Goal: Task Accomplishment & Management: Manage account settings

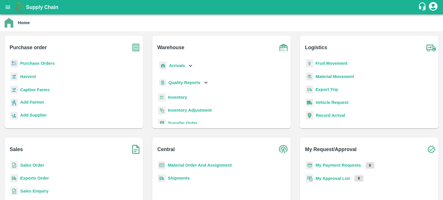
click at [38, 166] on b "Sales Order" at bounding box center [32, 165] width 24 height 5
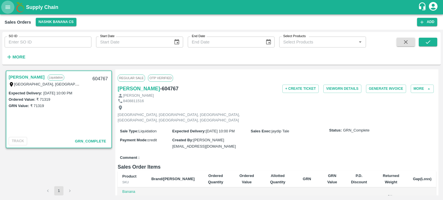
click at [5, 4] on icon "open drawer" at bounding box center [8, 7] width 6 height 6
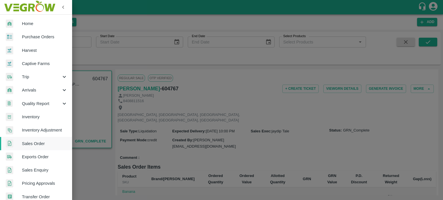
click at [129, 24] on div at bounding box center [221, 100] width 443 height 200
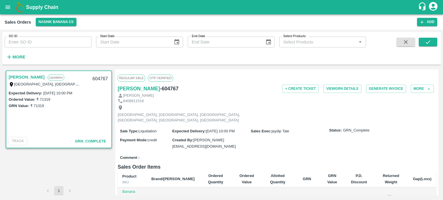
click at [258, 96] on div "[PERSON_NAME]" at bounding box center [277, 95] width 318 height 5
drag, startPoint x: 422, startPoint y: 20, endPoint x: 350, endPoint y: 30, distance: 73.0
click at [422, 20] on icon "button" at bounding box center [421, 22] width 5 height 5
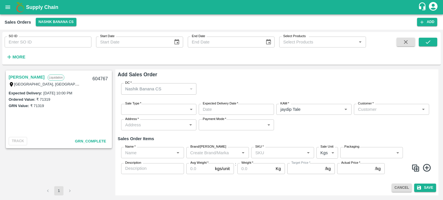
type input "jaydip Tale"
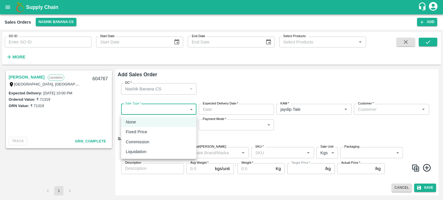
click at [140, 113] on body "Supply Chain Sales Orders Nashik Banana CS Add SO ID SO ID Start Date Start Dat…" at bounding box center [221, 100] width 443 height 200
click at [143, 151] on p "Liquidation" at bounding box center [136, 152] width 21 height 6
type input "3"
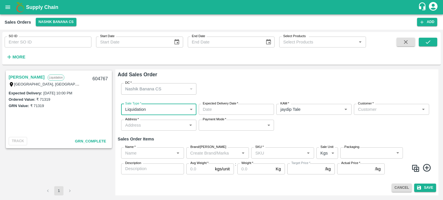
click at [3, 7] on button "open drawer" at bounding box center [7, 7] width 13 height 13
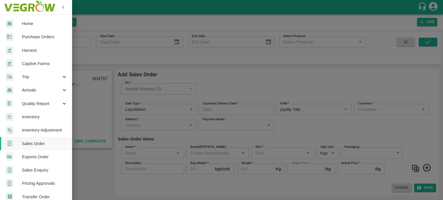
click at [42, 87] on span "Arrivals" at bounding box center [41, 90] width 39 height 6
click at [33, 117] on span "DC Arrivals" at bounding box center [47, 117] width 41 height 6
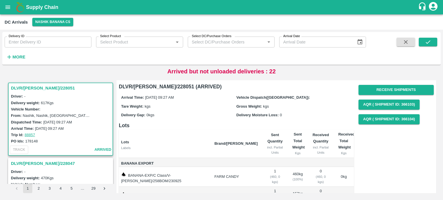
click at [17, 55] on strong "More" at bounding box center [18, 57] width 13 height 5
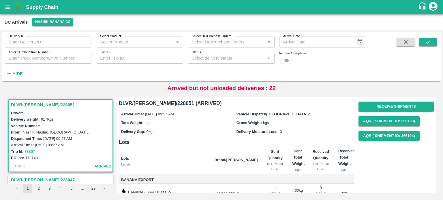
click at [205, 61] on input "Status" at bounding box center [227, 59] width 74 height 8
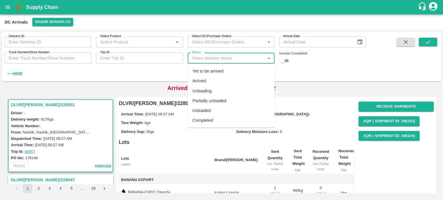
click at [204, 80] on div "Arrived" at bounding box center [199, 81] width 14 height 6
type input "Arrived"
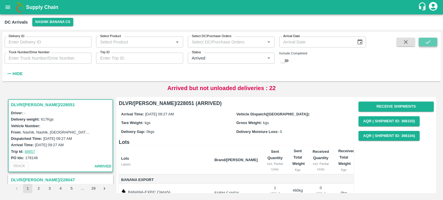
click at [433, 45] on button "submit" at bounding box center [428, 42] width 18 height 9
click at [61, 125] on div "Vehicle Number:" at bounding box center [61, 126] width 101 height 6
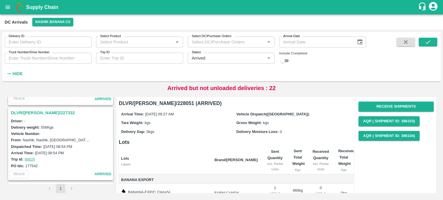
scroll to position [1490, 0]
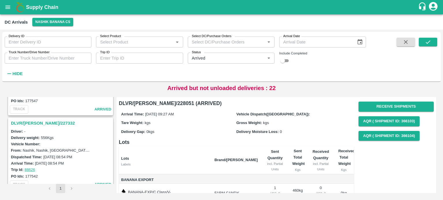
click at [41, 120] on h3 "DLVR/[PERSON_NAME]/227332" at bounding box center [61, 124] width 101 height 8
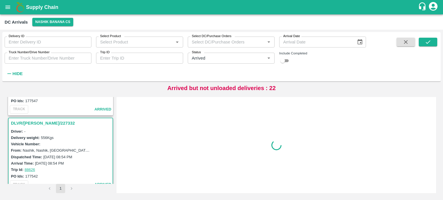
scroll to position [1503, 0]
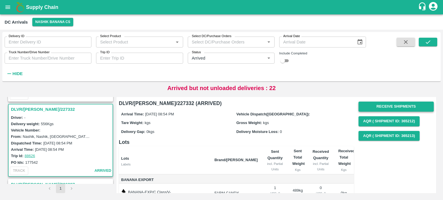
click at [387, 103] on button "Receive Shipments" at bounding box center [396, 107] width 75 height 10
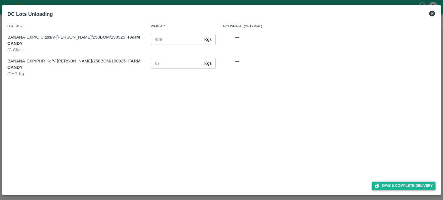
click at [405, 184] on button "Save & Complete Delivery" at bounding box center [404, 186] width 64 height 8
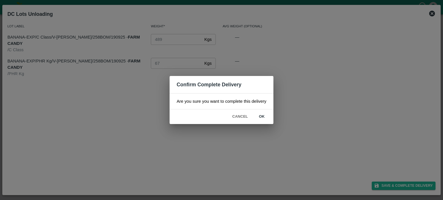
click at [263, 116] on button "ok" at bounding box center [262, 117] width 18 height 10
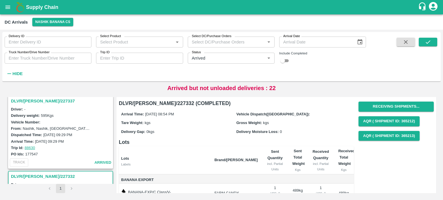
scroll to position [1417, 0]
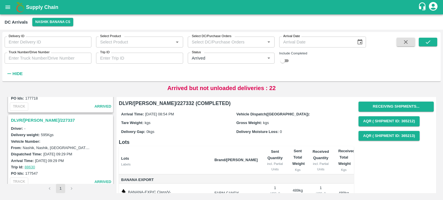
click at [42, 117] on h3 "DLVR/[PERSON_NAME]/227337" at bounding box center [61, 121] width 101 height 8
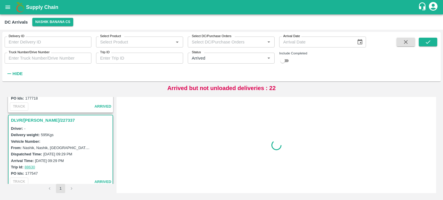
scroll to position [1428, 0]
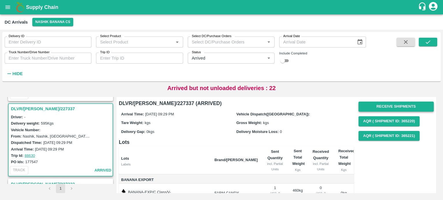
click at [405, 103] on button "Receive Shipments" at bounding box center [396, 107] width 75 height 10
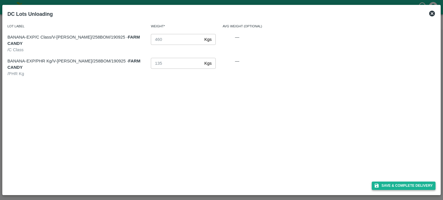
click at [415, 184] on button "Save & Complete Delivery" at bounding box center [404, 186] width 64 height 8
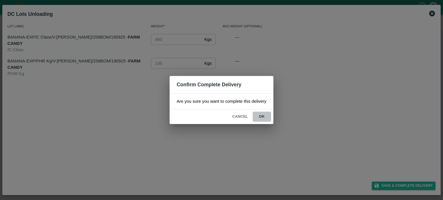
click at [263, 116] on button "ok" at bounding box center [262, 117] width 18 height 10
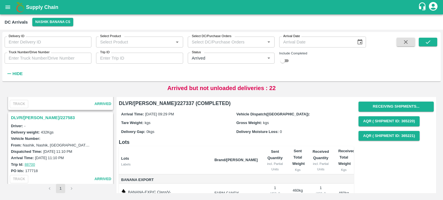
scroll to position [1342, 0]
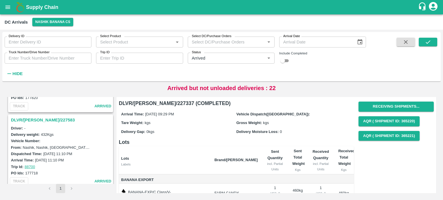
click at [42, 117] on h3 "DLVR/[PERSON_NAME]/227583" at bounding box center [61, 121] width 101 height 8
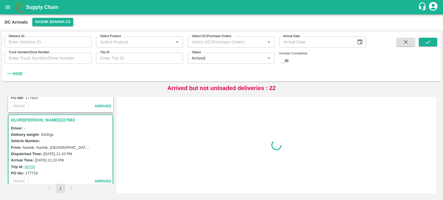
scroll to position [1353, 0]
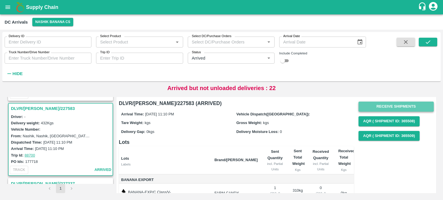
click at [387, 106] on button "Receive Shipments" at bounding box center [396, 107] width 75 height 10
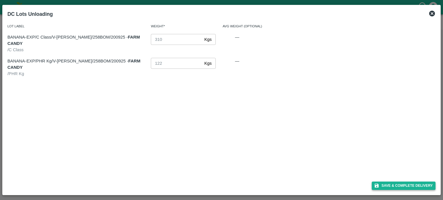
click at [417, 185] on button "Save & Complete Delivery" at bounding box center [404, 186] width 64 height 8
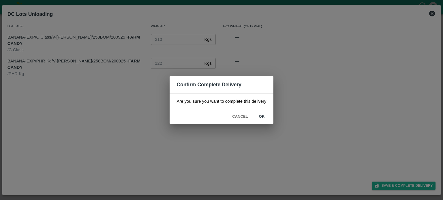
click at [266, 118] on button "ok" at bounding box center [262, 117] width 18 height 10
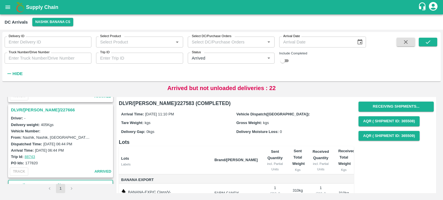
scroll to position [1267, 0]
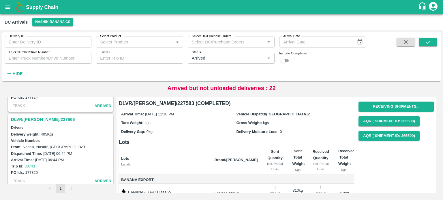
click at [48, 116] on h3 "DLVR/[PERSON_NAME]/227666" at bounding box center [61, 120] width 101 height 8
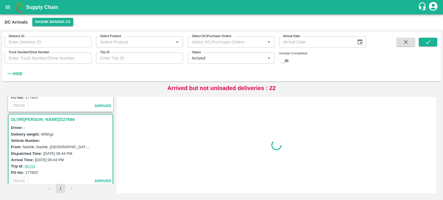
scroll to position [1278, 0]
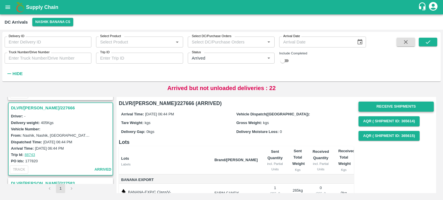
click at [386, 105] on button "Receive Shipments" at bounding box center [396, 107] width 75 height 10
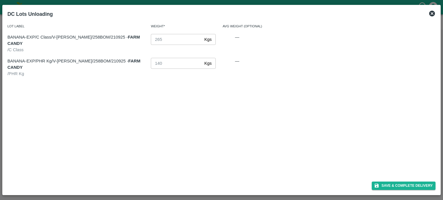
click at [404, 181] on div "Save & Complete Delivery" at bounding box center [221, 184] width 433 height 15
click at [404, 183] on button "Save & Complete Delivery" at bounding box center [404, 186] width 64 height 8
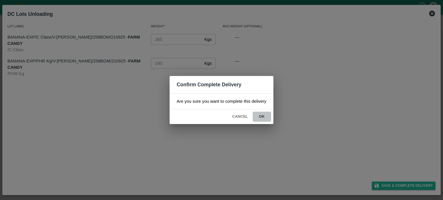
click at [257, 117] on button "ok" at bounding box center [262, 117] width 18 height 10
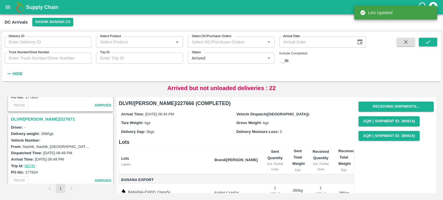
scroll to position [1192, 0]
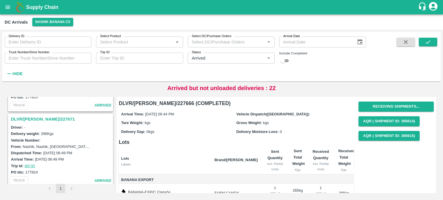
drag, startPoint x: 40, startPoint y: 114, endPoint x: 88, endPoint y: 122, distance: 48.0
click at [40, 116] on h3 "DLVR/[PERSON_NAME]/227671" at bounding box center [61, 120] width 101 height 8
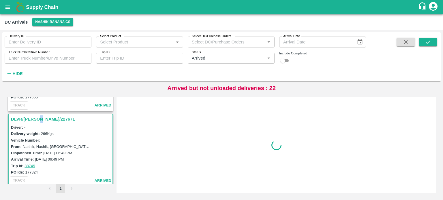
scroll to position [1203, 0]
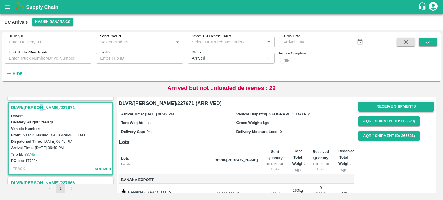
click at [383, 106] on button "Receive Shipments" at bounding box center [396, 107] width 75 height 10
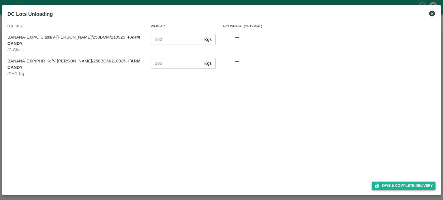
click at [408, 184] on button "Save & Complete Delivery" at bounding box center [404, 186] width 64 height 8
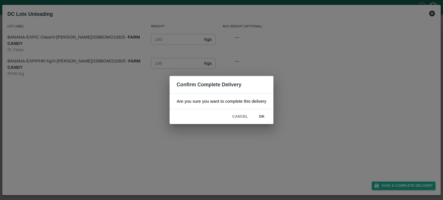
click at [259, 117] on button "ok" at bounding box center [262, 117] width 18 height 10
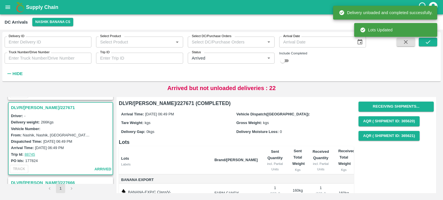
click at [75, 158] on div "PO Ids: 177824" at bounding box center [61, 161] width 101 height 6
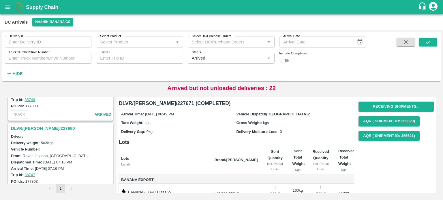
scroll to position [1107, 0]
click at [44, 125] on h3 "DLVR/[PERSON_NAME]/227680" at bounding box center [61, 129] width 101 height 8
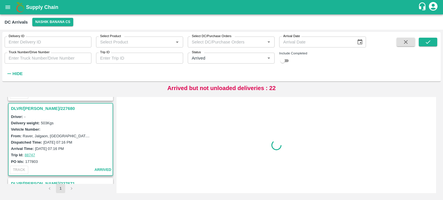
scroll to position [1128, 0]
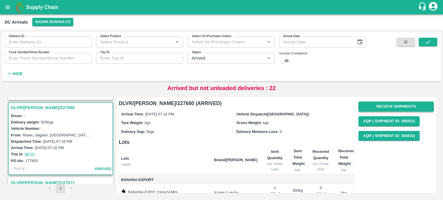
click at [392, 106] on button "Receive Shipments" at bounding box center [396, 107] width 75 height 10
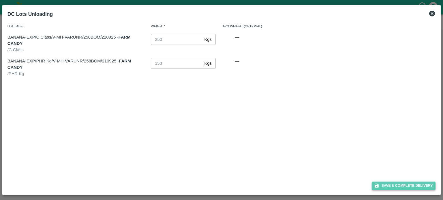
click at [408, 187] on button "Save & Complete Delivery" at bounding box center [404, 186] width 64 height 8
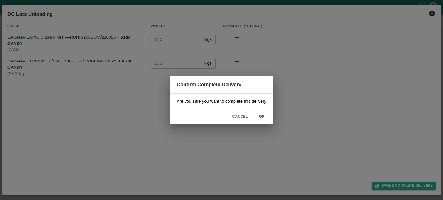
click at [259, 115] on button "ok" at bounding box center [262, 117] width 18 height 10
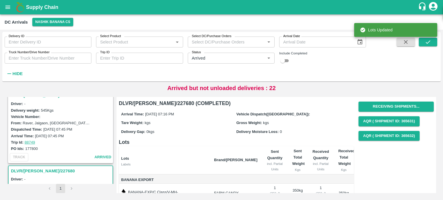
scroll to position [1042, 0]
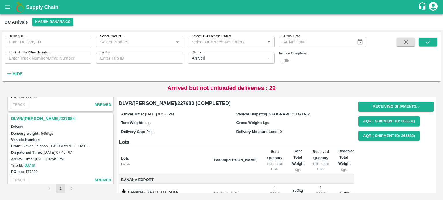
click at [42, 115] on h3 "DLVR/[PERSON_NAME]/227684" at bounding box center [61, 119] width 101 height 8
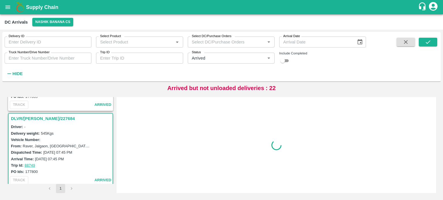
scroll to position [1053, 0]
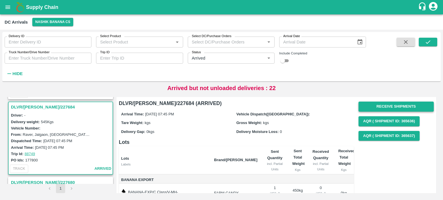
click at [379, 108] on button "Receive Shipments" at bounding box center [396, 107] width 75 height 10
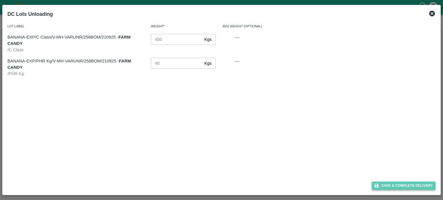
click at [402, 185] on button "Save & Complete Delivery" at bounding box center [404, 186] width 64 height 8
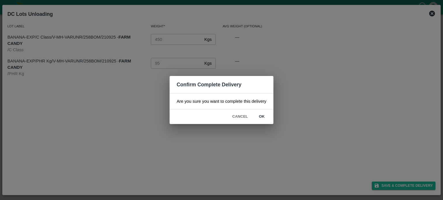
click at [263, 116] on button "ok" at bounding box center [262, 117] width 18 height 10
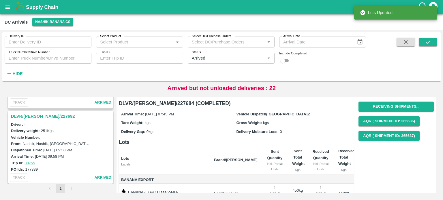
scroll to position [967, 0]
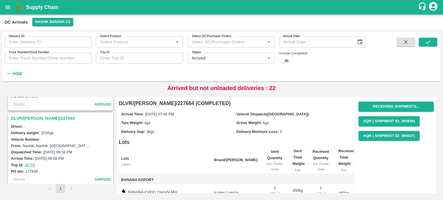
click at [44, 115] on h3 "DLVR/[PERSON_NAME]/227692" at bounding box center [61, 119] width 101 height 8
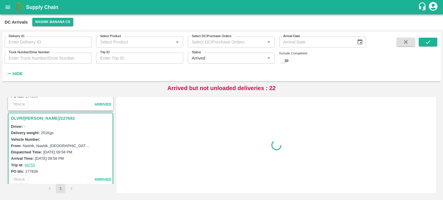
scroll to position [978, 0]
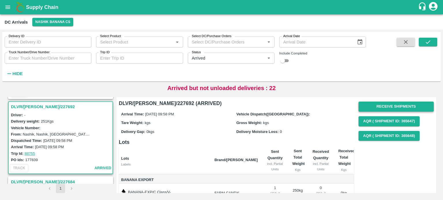
click at [377, 110] on button "Receive Shipments" at bounding box center [396, 107] width 75 height 10
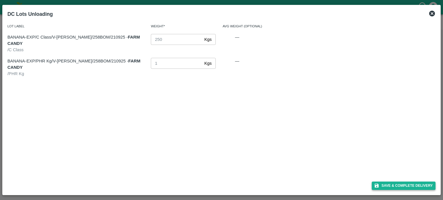
click at [400, 186] on button "Save & Complete Delivery" at bounding box center [404, 186] width 64 height 8
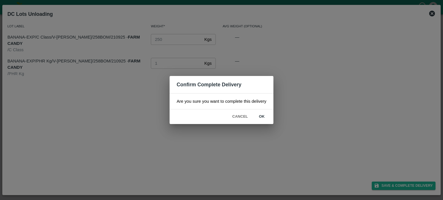
click at [258, 116] on button "ok" at bounding box center [262, 117] width 18 height 10
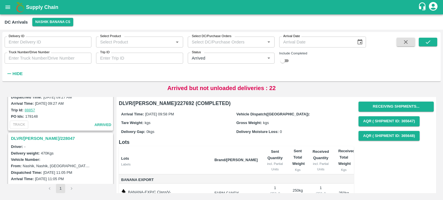
scroll to position [0, 0]
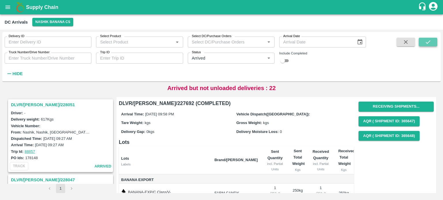
click at [430, 40] on icon "submit" at bounding box center [428, 42] width 6 height 6
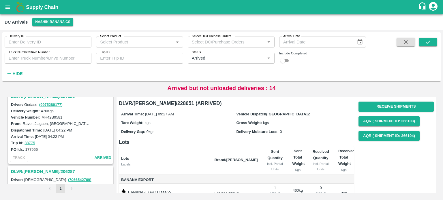
scroll to position [966, 0]
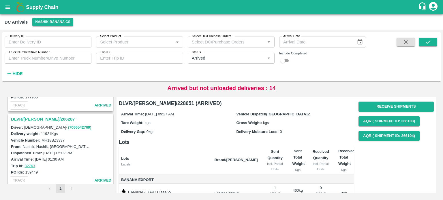
click at [8, 3] on button "open drawer" at bounding box center [7, 7] width 13 height 13
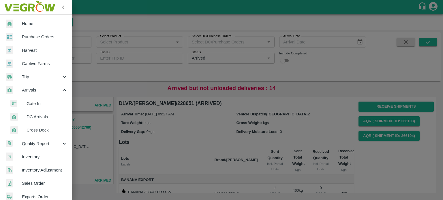
click at [34, 183] on span "Sales Order" at bounding box center [45, 184] width 46 height 6
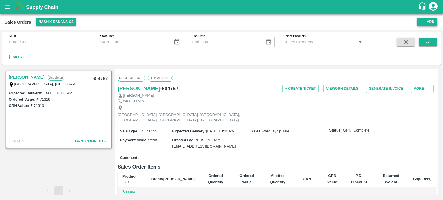
click at [425, 18] on button "Add" at bounding box center [427, 22] width 20 height 8
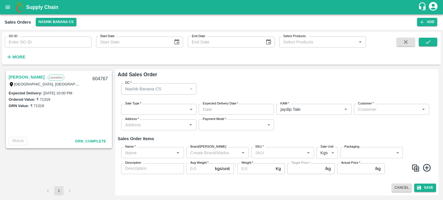
type input "jaydip Tale"
click at [147, 108] on body "Supply Chain Sales Orders Nashik Banana CS Add SO ID SO ID Start Date Start Dat…" at bounding box center [221, 100] width 443 height 200
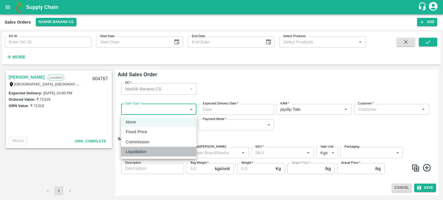
click at [147, 150] on div "Liquidation" at bounding box center [138, 152] width 24 height 6
type input "3"
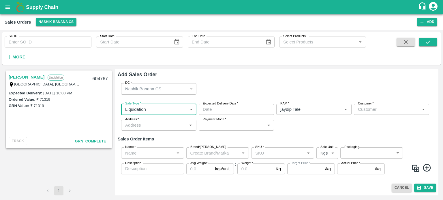
click at [379, 110] on input "Customer   *" at bounding box center [387, 110] width 62 height 8
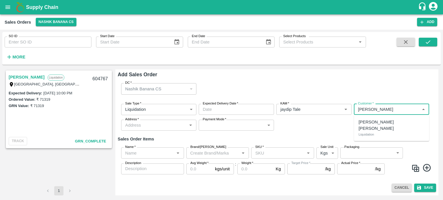
click at [393, 123] on p "[PERSON_NAME] [PERSON_NAME]" at bounding box center [392, 125] width 66 height 13
type input "7165-[PERSON_NAME] [PERSON_NAME]"
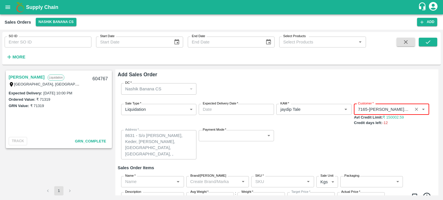
click at [415, 108] on icon "Clear" at bounding box center [416, 109] width 5 height 5
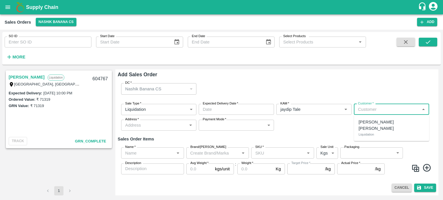
click at [378, 110] on input "Customer   *" at bounding box center [387, 110] width 62 height 8
click at [385, 123] on p "[PERSON_NAME]" at bounding box center [376, 122] width 35 height 6
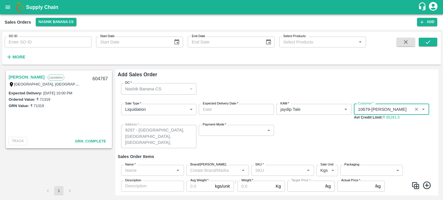
type input "10679-[PERSON_NAME]"
click at [213, 108] on input "Expected Delivery Date   *" at bounding box center [234, 109] width 71 height 11
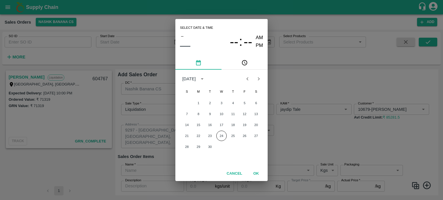
click at [307, 143] on div "Select date & time – –– -- : -- AM PM [DATE] S M T W T F S 1 2 3 4 5 6 7 8 9 10…" at bounding box center [221, 100] width 443 height 200
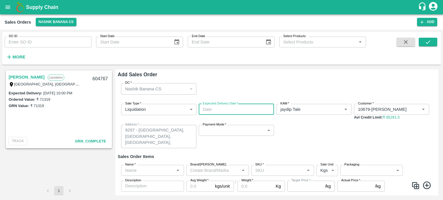
type input "DD/MM/YYYY hh:mm aa"
click at [302, 148] on div "Sale Type   * Liquidation 3 Sale Type Expected Delivery Date   * Expected Deliv…" at bounding box center [277, 127] width 318 height 54
type input "DD/MM/YYYY hh:mm aa"
click at [240, 106] on input "DD/MM/YYYY hh:mm aa" at bounding box center [234, 109] width 71 height 11
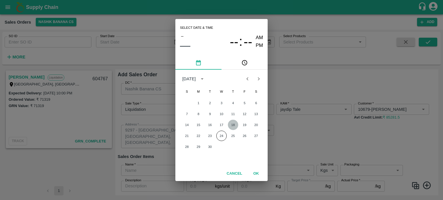
click at [232, 125] on button "18" at bounding box center [233, 125] width 10 height 10
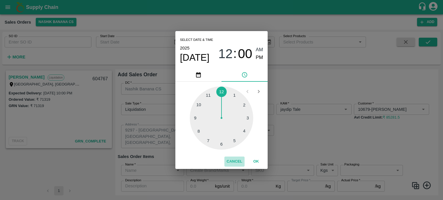
click at [239, 162] on button "Cancel" at bounding box center [234, 162] width 20 height 10
type input "DD/MM/YYYY hh:mm aa"
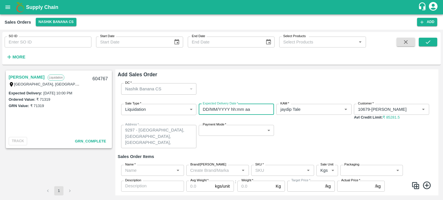
click at [247, 108] on input "DD/MM/YYYY hh:mm aa" at bounding box center [234, 109] width 71 height 11
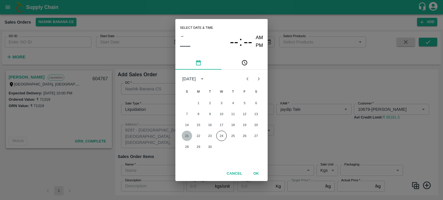
click at [187, 136] on button "21" at bounding box center [187, 136] width 10 height 10
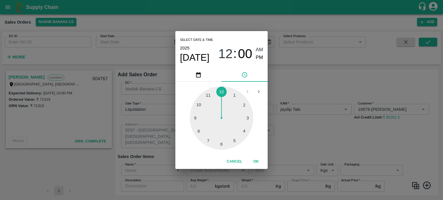
click at [198, 107] on div at bounding box center [221, 118] width 63 height 63
click at [256, 58] on span "PM" at bounding box center [260, 58] width 8 height 8
type input "[DATE] 10:00 PM"
click at [259, 161] on button "OK" at bounding box center [256, 162] width 18 height 10
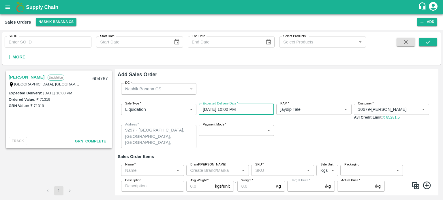
click at [285, 146] on div "Sale Type   * Liquidation 3 Sale Type Expected Delivery Date   * [DATE] 10:00 P…" at bounding box center [277, 127] width 318 height 54
click at [230, 133] on body "Supply Chain Sales Orders Nashik Banana CS Add SO ID SO ID Start Date Start Dat…" at bounding box center [221, 100] width 443 height 200
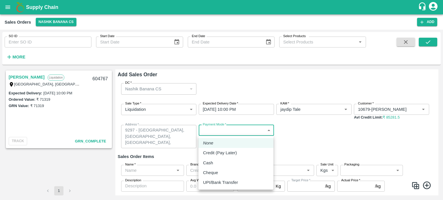
click at [224, 152] on p "Credit (Pay Later)" at bounding box center [220, 153] width 34 height 6
type input "credit"
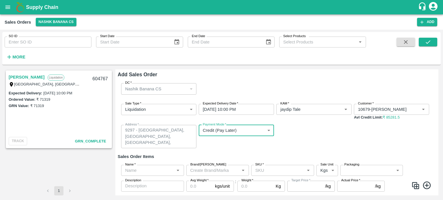
click at [133, 173] on input "Name   *" at bounding box center [148, 171] width 50 height 8
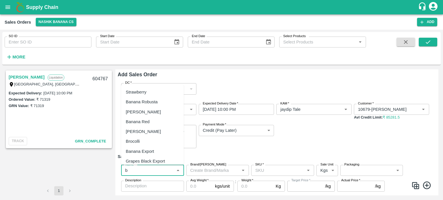
click at [146, 151] on div "Banana Export" at bounding box center [140, 151] width 28 height 6
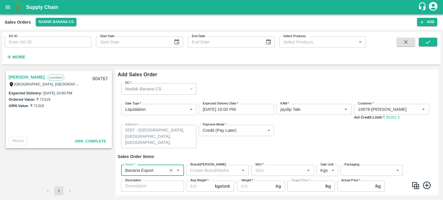
type input "Banana Export"
click at [278, 172] on input "SKU   *" at bounding box center [278, 171] width 50 height 8
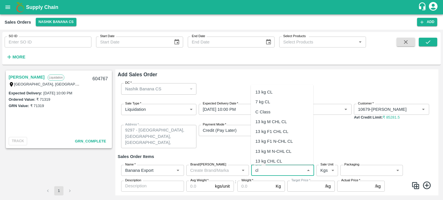
click at [265, 115] on div "C Class" at bounding box center [263, 112] width 15 height 6
type input "C Class"
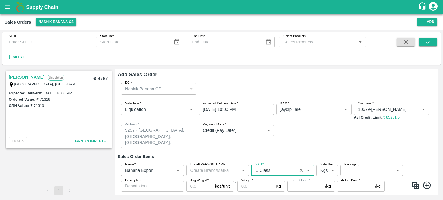
type input "NA"
type input "C Class"
click at [363, 173] on body "Supply Chain Sales Orders Nashik Banana CS Add SO ID SO ID Start Date Start Dat…" at bounding box center [221, 100] width 443 height 200
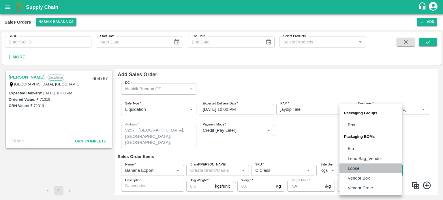
click at [357, 168] on p "Loose" at bounding box center [354, 169] width 12 height 6
type input "BOM/258"
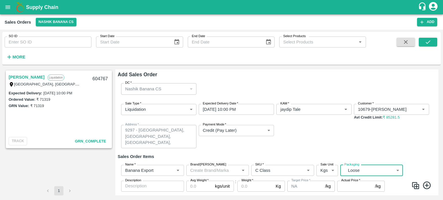
click at [198, 184] on input "Avg Weight   *" at bounding box center [199, 186] width 27 height 11
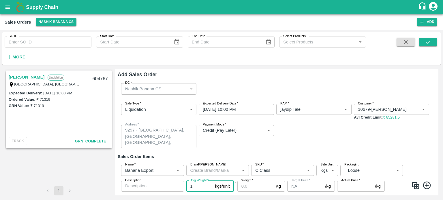
type input "1"
click at [248, 186] on input "Weight   *" at bounding box center [255, 186] width 36 height 11
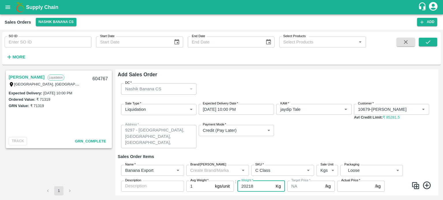
type input "20218"
click at [346, 187] on input "Actual Price   *" at bounding box center [354, 186] width 35 height 11
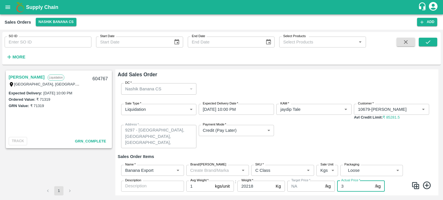
type input "3"
click at [303, 140] on div "Sale Type   * Liquidation 3 Sale Type Expected Delivery Date   * [DATE] 10:00 P…" at bounding box center [277, 127] width 318 height 54
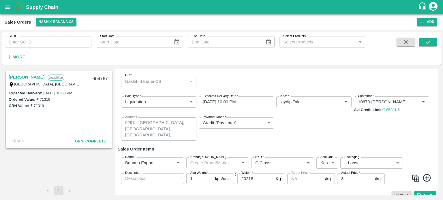
scroll to position [15, 0]
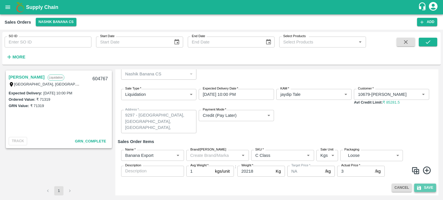
click at [421, 185] on button "Save" at bounding box center [425, 188] width 22 height 8
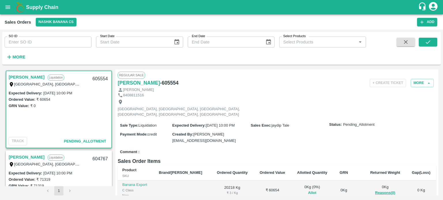
click at [308, 190] on button "Allot" at bounding box center [312, 193] width 8 height 7
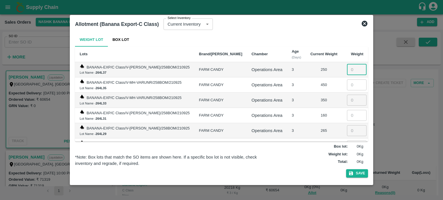
click at [349, 71] on input "number" at bounding box center [357, 69] width 20 height 11
type input "250"
click at [350, 85] on input "number" at bounding box center [357, 85] width 20 height 11
type input "450"
click at [348, 101] on input "number" at bounding box center [357, 100] width 20 height 11
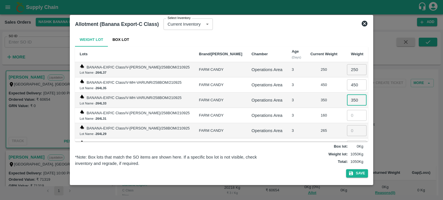
type input "350"
click at [347, 115] on input "number" at bounding box center [357, 115] width 20 height 11
type input "160"
click at [350, 131] on input "number" at bounding box center [357, 130] width 20 height 11
type input "265"
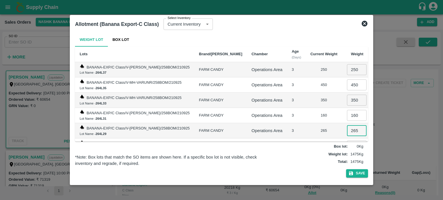
click at [306, 130] on td "265" at bounding box center [324, 130] width 36 height 15
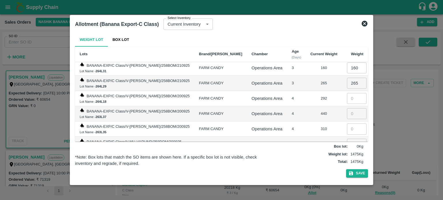
scroll to position [58, 0]
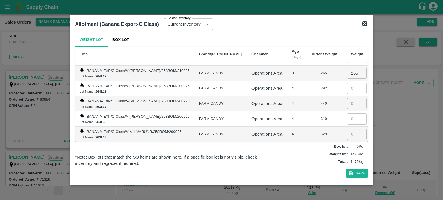
click at [349, 85] on input "number" at bounding box center [357, 88] width 20 height 11
type input "292"
click at [347, 107] on input "number" at bounding box center [357, 103] width 20 height 11
type input "440"
click at [350, 115] on input "number" at bounding box center [357, 119] width 20 height 11
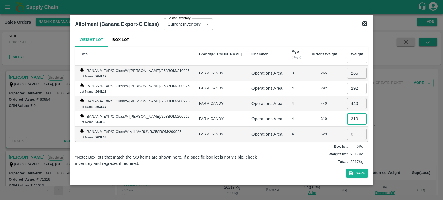
type input "310"
click at [350, 134] on input "number" at bounding box center [357, 134] width 20 height 11
type input "529"
click at [296, 124] on td "4" at bounding box center [296, 119] width 19 height 15
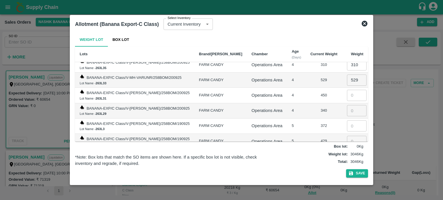
scroll to position [115, 0]
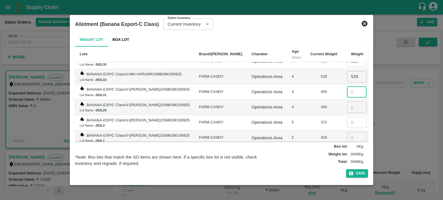
click at [347, 92] on input "number" at bounding box center [357, 92] width 20 height 11
type input "450"
click at [347, 104] on input "number" at bounding box center [357, 107] width 20 height 11
type input "340"
click at [347, 120] on input "number" at bounding box center [357, 122] width 20 height 11
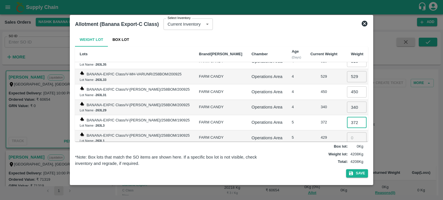
type input "372"
click at [347, 135] on input "number" at bounding box center [357, 138] width 20 height 11
type input "429"
click at [298, 122] on td "5" at bounding box center [296, 122] width 19 height 15
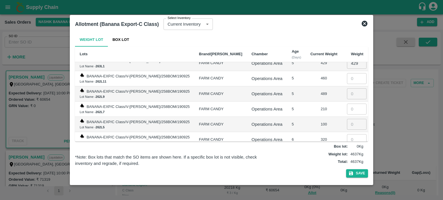
scroll to position [192, 0]
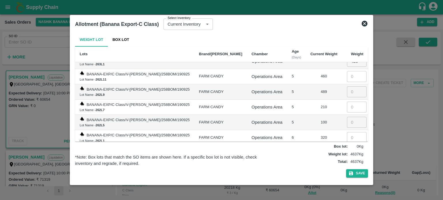
click at [348, 77] on input "number" at bounding box center [357, 76] width 20 height 11
type input "460"
click at [347, 88] on input "number" at bounding box center [357, 92] width 20 height 11
type input "489"
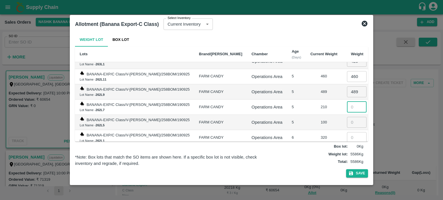
click at [352, 105] on input "number" at bounding box center [357, 107] width 20 height 11
type input "210"
click at [350, 119] on input "number" at bounding box center [357, 122] width 20 height 11
type input "100"
click at [347, 137] on input "number" at bounding box center [357, 137] width 20 height 11
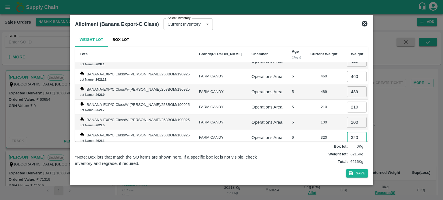
type input "320"
click at [307, 130] on td "320" at bounding box center [324, 137] width 36 height 15
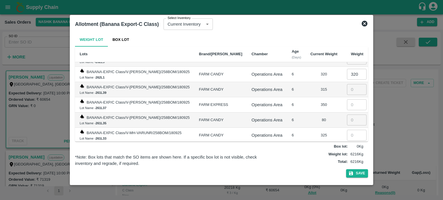
scroll to position [260, 0]
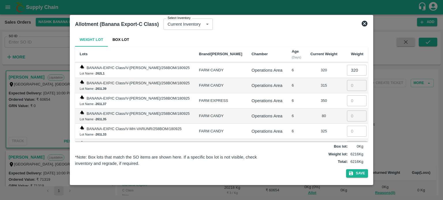
click at [348, 83] on input "number" at bounding box center [357, 85] width 20 height 11
type input "315"
click at [348, 97] on input "number" at bounding box center [357, 100] width 20 height 11
type input "350"
click at [347, 111] on input "number" at bounding box center [357, 116] width 20 height 11
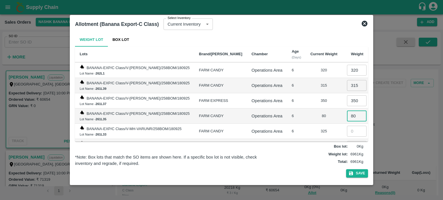
type input "80"
click at [348, 126] on input "number" at bounding box center [357, 131] width 20 height 11
type input "325"
click at [351, 141] on input "number" at bounding box center [357, 146] width 20 height 11
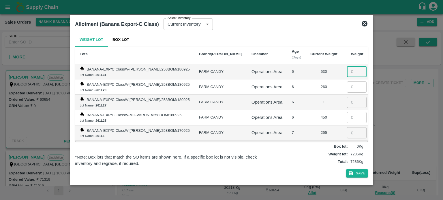
scroll to position [336, 0]
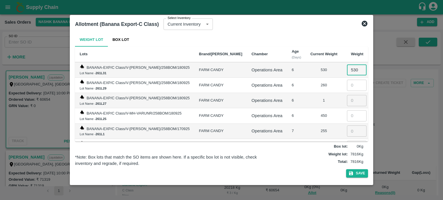
type input "530"
click at [347, 83] on input "number" at bounding box center [357, 85] width 20 height 11
type input "260"
click at [351, 97] on input "number" at bounding box center [357, 100] width 20 height 11
type input "1"
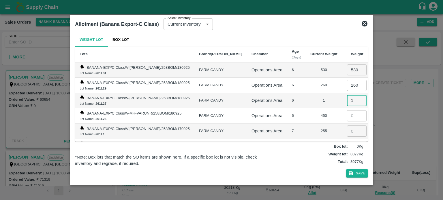
click at [347, 110] on input "number" at bounding box center [357, 115] width 20 height 11
type input "450"
click at [350, 129] on input "number" at bounding box center [357, 131] width 20 height 11
type input "255"
click at [347, 141] on input "number" at bounding box center [357, 146] width 20 height 11
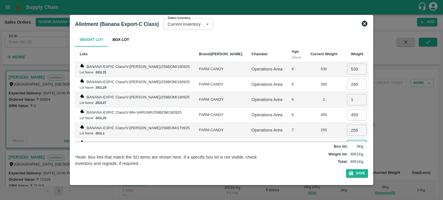
type input "169"
click at [299, 123] on td "7" at bounding box center [296, 130] width 19 height 15
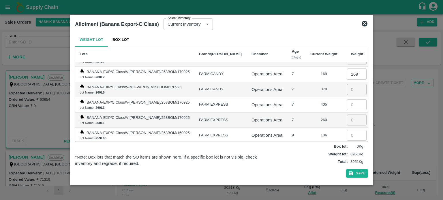
scroll to position [414, 0]
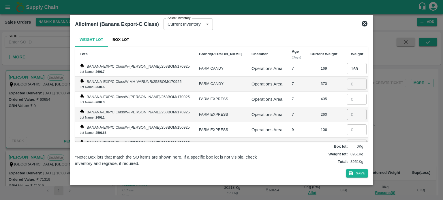
click at [349, 80] on input "number" at bounding box center [357, 84] width 20 height 11
type input "370"
click at [351, 94] on input "number" at bounding box center [357, 99] width 20 height 11
type input "405"
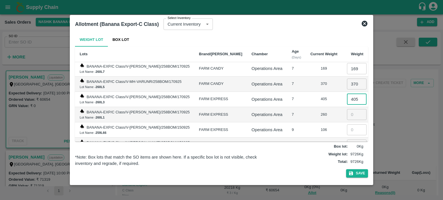
click at [347, 110] on input "number" at bounding box center [357, 114] width 20 height 11
type input "260"
click at [347, 125] on input "number" at bounding box center [357, 130] width 20 height 11
type input "106"
click at [352, 140] on input "number" at bounding box center [357, 145] width 20 height 11
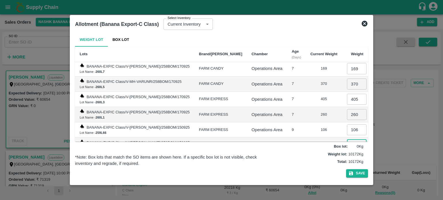
type input "80"
click at [296, 123] on td "9" at bounding box center [296, 130] width 19 height 15
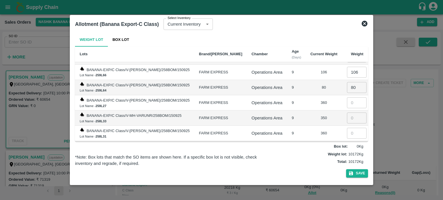
scroll to position [491, 0]
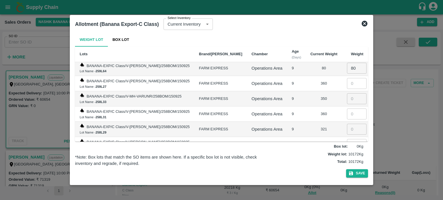
click at [350, 80] on input "number" at bounding box center [357, 83] width 20 height 11
type input "360"
click at [350, 94] on input "number" at bounding box center [357, 98] width 20 height 11
type input "350"
click at [347, 109] on input "number" at bounding box center [357, 114] width 20 height 11
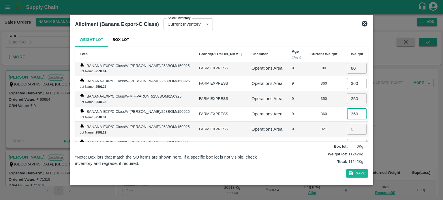
type input "360"
click at [350, 124] on input "number" at bounding box center [357, 129] width 20 height 11
type input "321"
click at [351, 139] on input "number" at bounding box center [357, 144] width 20 height 11
type input "325"
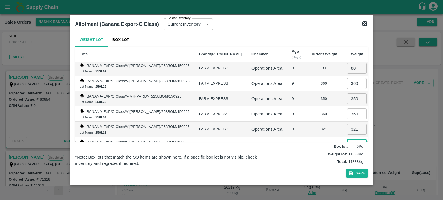
click at [313, 142] on div "325" at bounding box center [323, 144] width 27 height 5
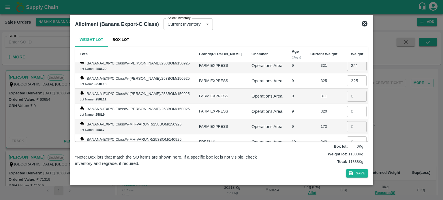
scroll to position [558, 0]
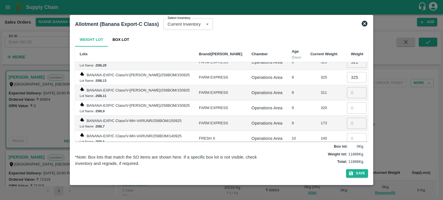
click at [347, 87] on input "number" at bounding box center [357, 92] width 20 height 11
type input "311"
click at [347, 103] on input "number" at bounding box center [357, 108] width 20 height 11
type input "320"
click at [351, 118] on input "number" at bounding box center [357, 123] width 20 height 11
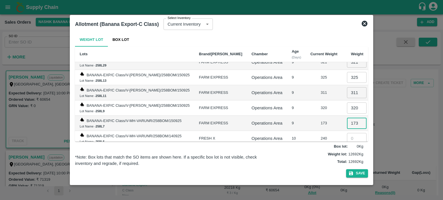
type input "173"
click at [347, 133] on input "number" at bounding box center [357, 138] width 20 height 11
type input "240"
click at [315, 131] on td "240" at bounding box center [324, 138] width 36 height 15
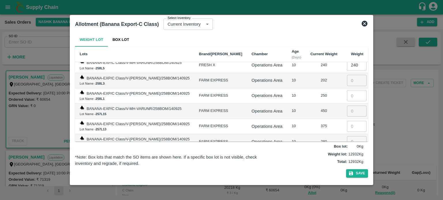
scroll to position [635, 0]
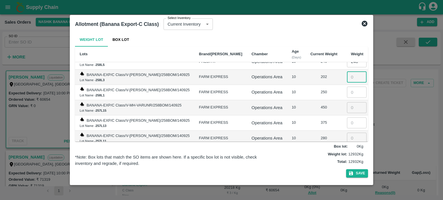
click at [353, 72] on input "number" at bounding box center [357, 77] width 20 height 11
type input "202"
click at [349, 87] on input "number" at bounding box center [357, 92] width 20 height 11
type input "250"
click at [347, 102] on input "number" at bounding box center [357, 107] width 20 height 11
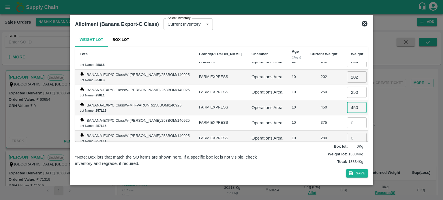
type input "450"
click at [350, 118] on input "number" at bounding box center [357, 123] width 20 height 11
type input "375"
click at [349, 133] on input "number" at bounding box center [357, 138] width 20 height 11
type input "280"
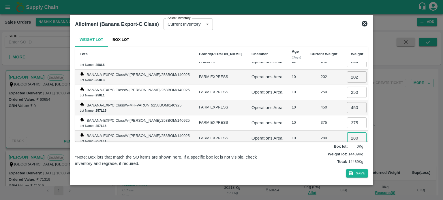
click at [311, 131] on td "280" at bounding box center [324, 138] width 36 height 15
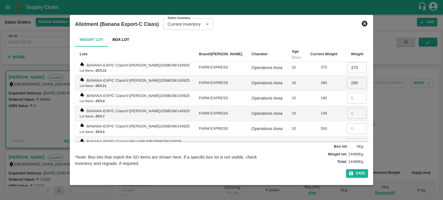
scroll to position [693, 0]
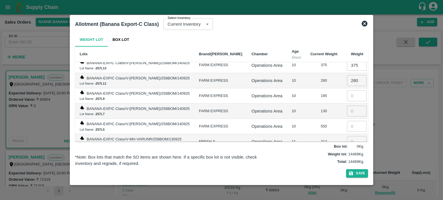
click at [350, 91] on input "number" at bounding box center [357, 96] width 20 height 11
type input "195"
click at [351, 106] on input "number" at bounding box center [357, 111] width 20 height 11
type input "130"
click at [347, 121] on input "number" at bounding box center [357, 126] width 20 height 11
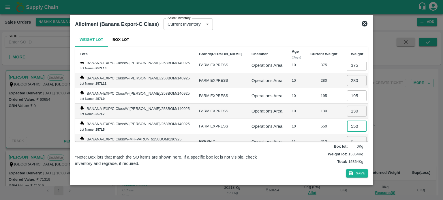
type input "550"
click at [350, 136] on input "number" at bounding box center [357, 141] width 20 height 11
type input "212"
click at [311, 119] on td "550" at bounding box center [324, 126] width 36 height 15
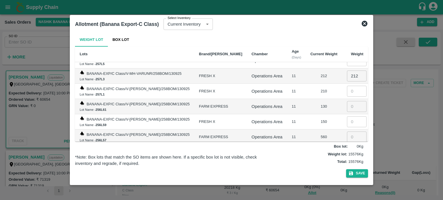
scroll to position [760, 0]
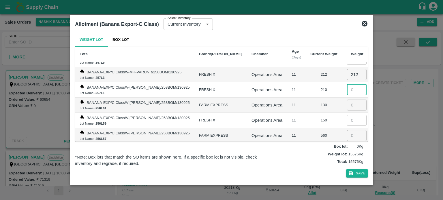
click at [351, 85] on input "number" at bounding box center [357, 90] width 20 height 11
type input "210"
click at [347, 100] on input "number" at bounding box center [357, 105] width 20 height 11
type input "130"
click at [352, 115] on input "number" at bounding box center [357, 120] width 20 height 11
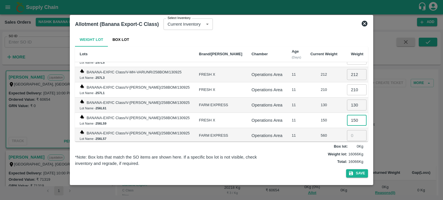
type input "150"
click at [347, 130] on input "number" at bounding box center [357, 135] width 20 height 11
type input "560"
click at [350, 146] on input "number" at bounding box center [357, 151] width 20 height 11
type input "355"
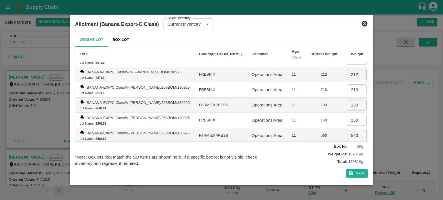
click at [323, 128] on td "560" at bounding box center [324, 135] width 36 height 15
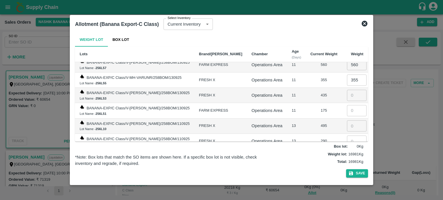
scroll to position [837, 0]
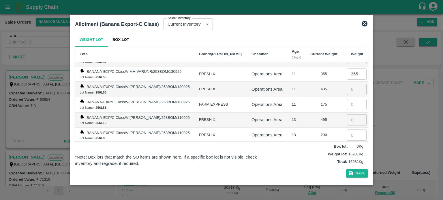
click at [350, 84] on input "number" at bounding box center [357, 89] width 20 height 11
type input "435"
click at [353, 99] on input "number" at bounding box center [357, 104] width 20 height 11
type input "175"
click at [350, 115] on input "number" at bounding box center [357, 120] width 20 height 11
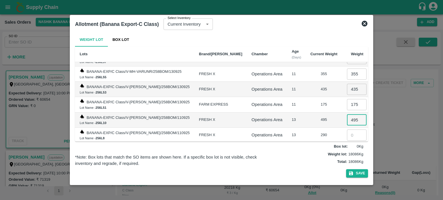
type input "495"
click at [352, 130] on input "number" at bounding box center [357, 135] width 20 height 11
type input "290"
click at [350, 145] on input "number" at bounding box center [357, 150] width 20 height 11
type input "65"
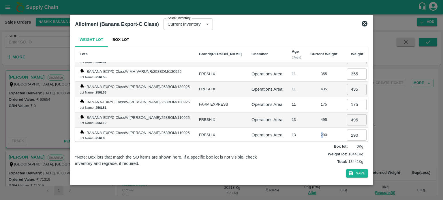
click at [317, 133] on div "290" at bounding box center [323, 135] width 27 height 5
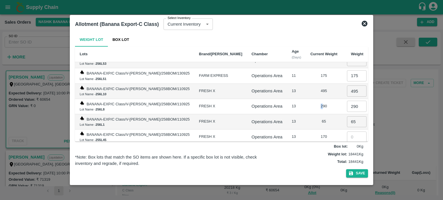
scroll to position [895, 0]
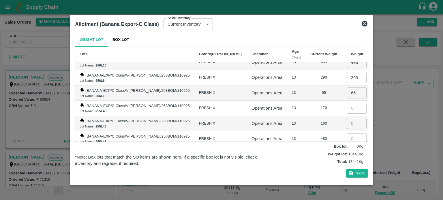
click at [348, 103] on input "number" at bounding box center [357, 108] width 20 height 11
type input "170"
click at [350, 116] on td "​" at bounding box center [355, 123] width 26 height 15
click at [350, 118] on input "number" at bounding box center [357, 123] width 20 height 11
type input "160"
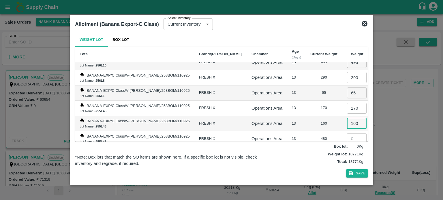
click at [347, 134] on input "number" at bounding box center [357, 139] width 20 height 11
type input "480"
click at [350, 149] on input "number" at bounding box center [357, 154] width 20 height 11
type input "270"
click at [287, 132] on td "13" at bounding box center [296, 139] width 19 height 15
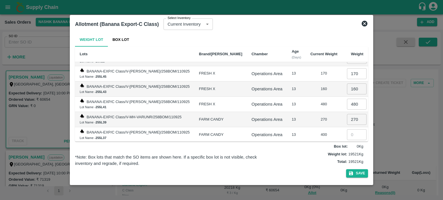
scroll to position [930, 0]
click at [350, 129] on input "number" at bounding box center [357, 134] width 20 height 11
type input "400"
click at [351, 144] on input "number" at bounding box center [357, 149] width 20 height 11
type input "297"
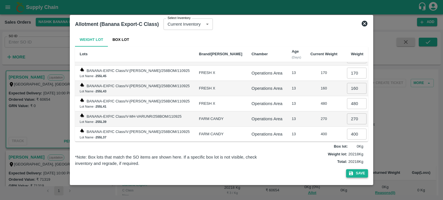
click at [363, 176] on button "Save" at bounding box center [357, 174] width 22 height 8
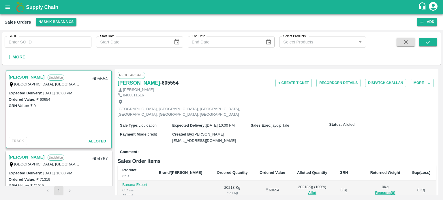
click at [304, 147] on div "Comment :" at bounding box center [277, 152] width 318 height 10
click at [336, 80] on button "Record GRN Details" at bounding box center [338, 83] width 44 height 8
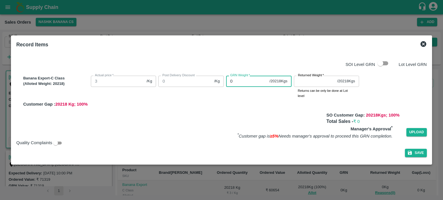
click at [201, 83] on div "Banana Export-C Class (Alloted Weight: 20218 ) Actual price   * 3 /Kg Actual pr…" at bounding box center [224, 91] width 406 height 34
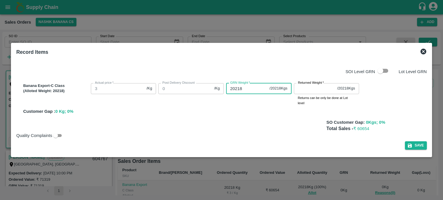
type input "20218"
click at [314, 90] on input "Returned Weight   *" at bounding box center [314, 88] width 41 height 11
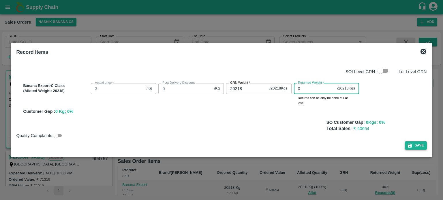
type input "0"
click at [415, 148] on button "Save" at bounding box center [416, 146] width 22 height 8
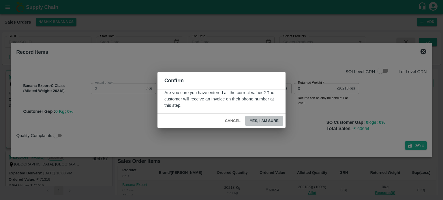
click at [263, 122] on button "Yes, I am sure" at bounding box center [264, 121] width 38 height 10
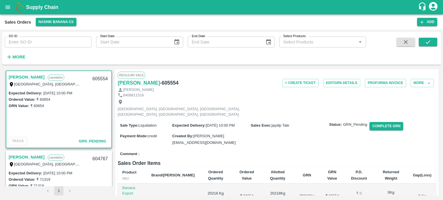
scroll to position [0, 0]
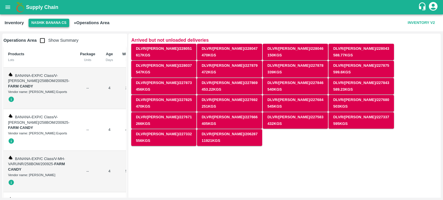
click at [49, 23] on button "Nashik Banana CS" at bounding box center [49, 23] width 41 height 8
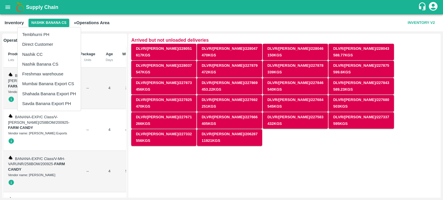
click at [42, 38] on li "Tembhurni PH" at bounding box center [49, 35] width 63 height 10
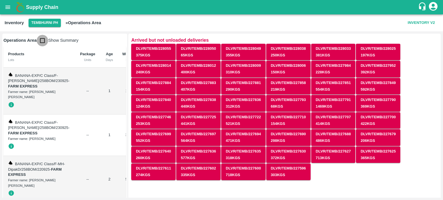
click at [42, 41] on input "checkbox" at bounding box center [43, 41] width 12 height 12
checkbox input "true"
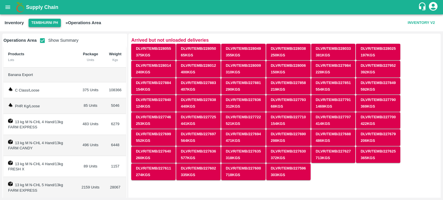
click at [45, 21] on button "Tembhurni PH" at bounding box center [45, 23] width 32 height 8
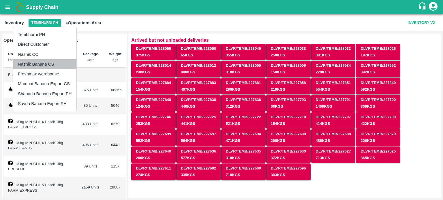
click at [35, 64] on li "Nashik Banana CS" at bounding box center [44, 64] width 63 height 10
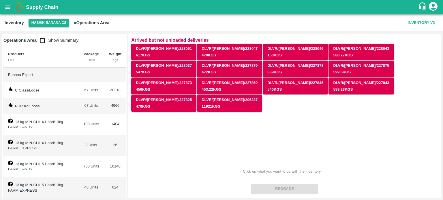
click at [46, 22] on button "Nashik Banana CS" at bounding box center [49, 23] width 41 height 8
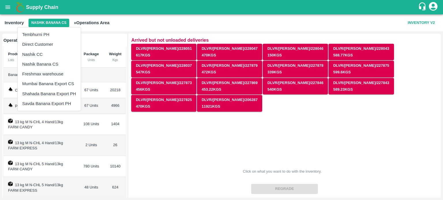
click at [35, 53] on li "Nashik CC" at bounding box center [49, 55] width 63 height 10
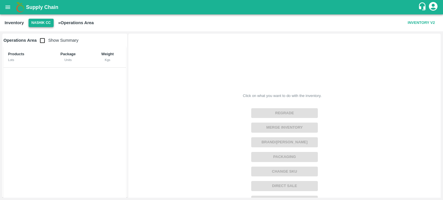
click at [44, 22] on button "Nashik CC" at bounding box center [41, 23] width 25 height 8
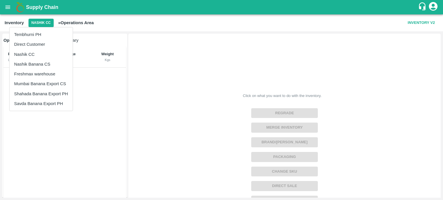
click at [32, 65] on li "Nashik Banana CS" at bounding box center [41, 64] width 63 height 10
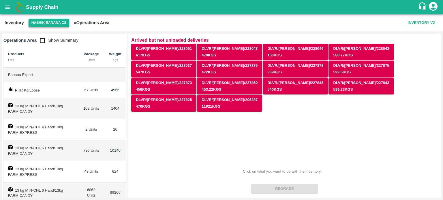
click at [49, 22] on button "Nashik Banana CS" at bounding box center [49, 23] width 41 height 8
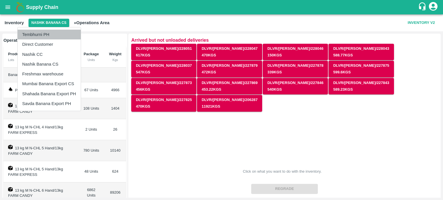
click at [44, 37] on li "Tembhurni PH" at bounding box center [49, 35] width 63 height 10
